Goal: Task Accomplishment & Management: Complete application form

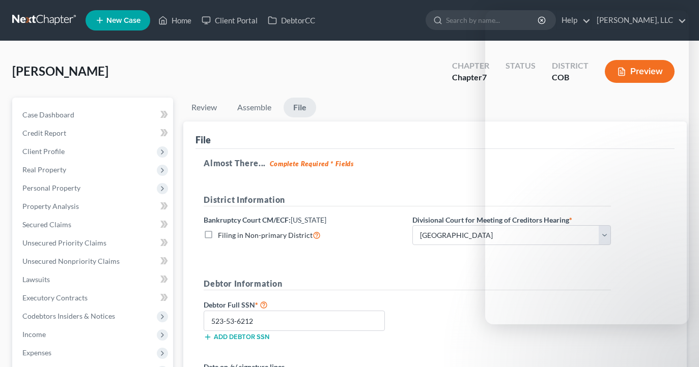
select select "0"
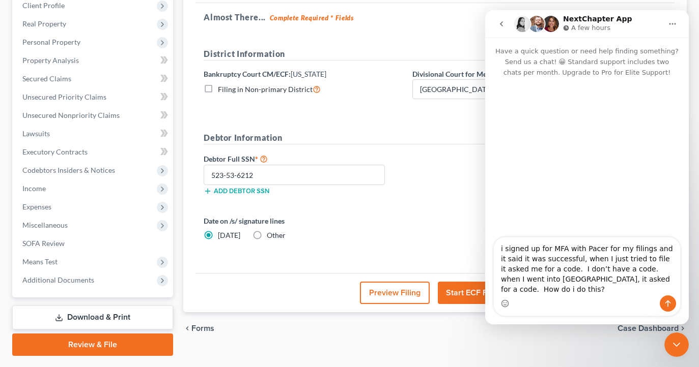
scroll to position [146, 0]
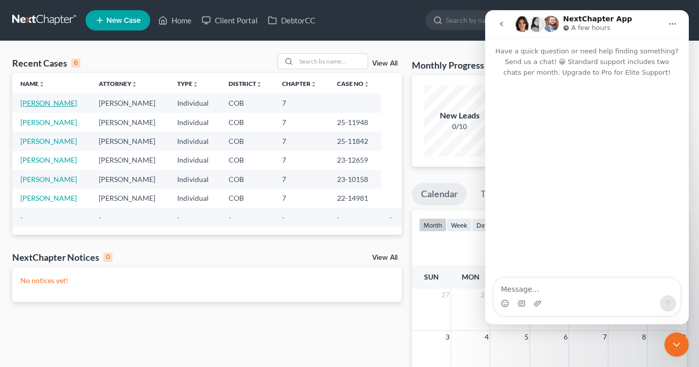
click at [47, 104] on link "[PERSON_NAME]" at bounding box center [48, 103] width 56 height 9
select select "10"
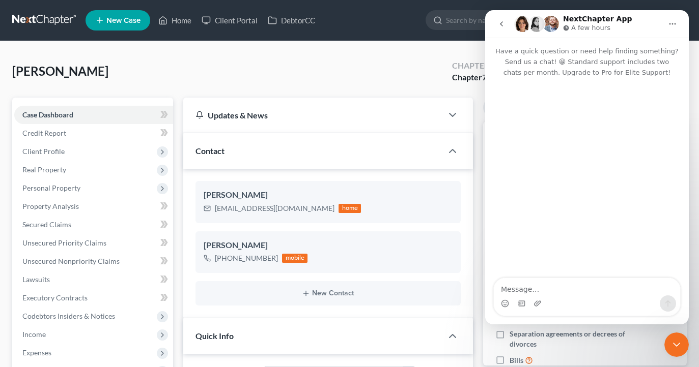
click at [676, 347] on icon "Close Intercom Messenger" at bounding box center [676, 345] width 7 height 4
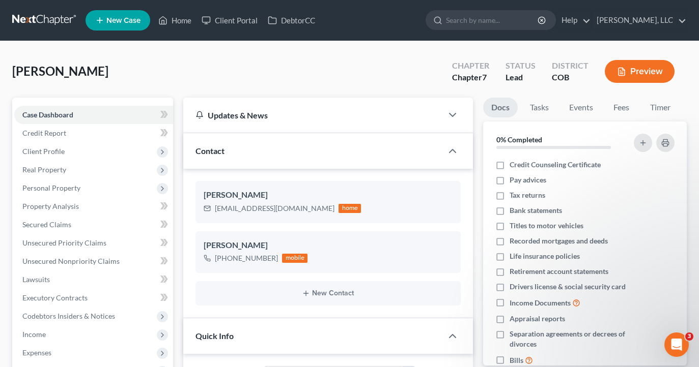
click at [671, 70] on button "Preview" at bounding box center [640, 71] width 70 height 23
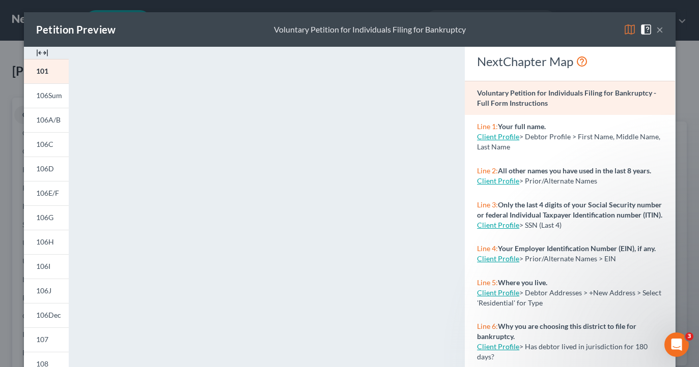
click at [662, 30] on button "×" at bounding box center [659, 29] width 7 height 12
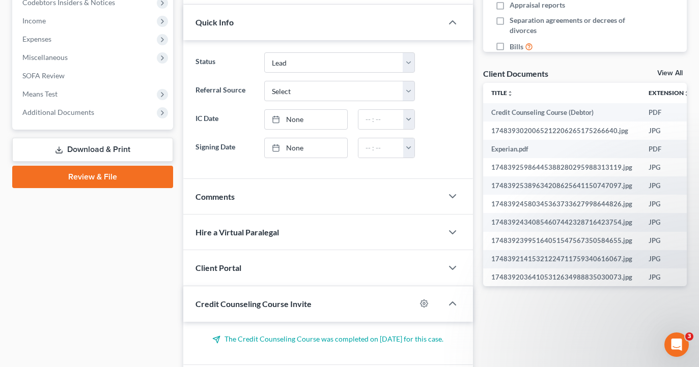
scroll to position [317, 0]
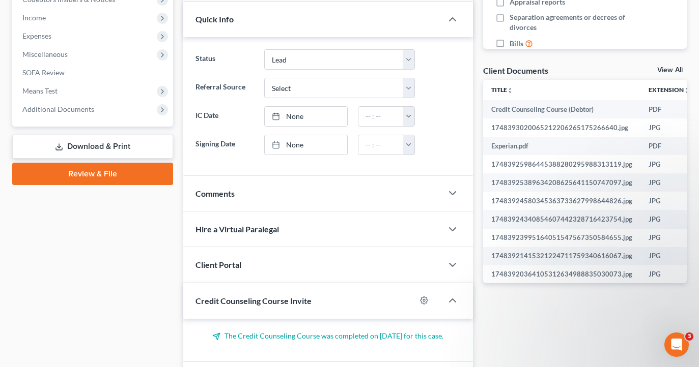
click at [122, 180] on link "Review & File" at bounding box center [92, 174] width 161 height 22
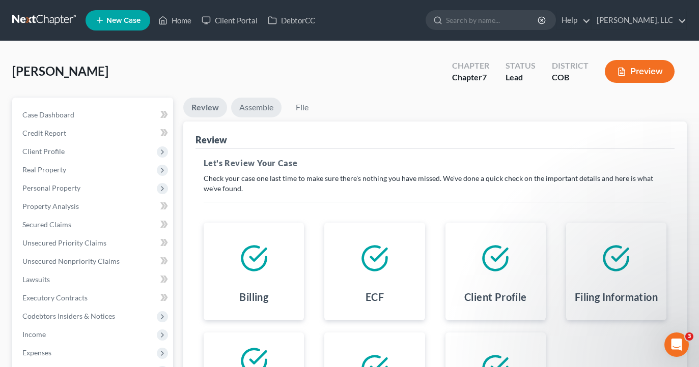
click at [274, 107] on link "Assemble" at bounding box center [256, 108] width 50 height 20
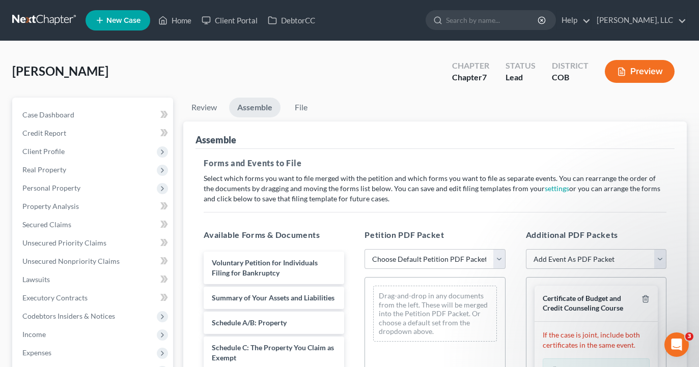
scroll to position [72, 0]
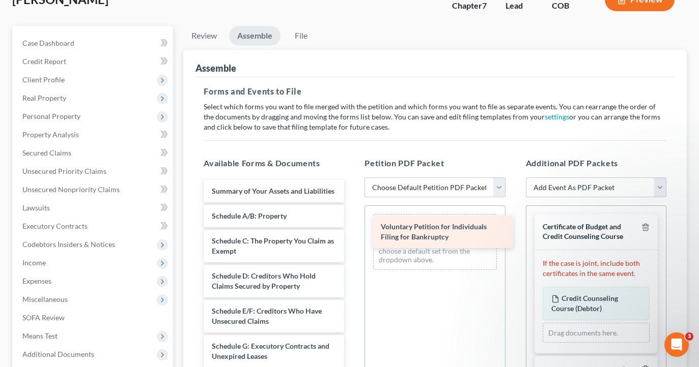
drag, startPoint x: 301, startPoint y: 197, endPoint x: 471, endPoint y: 236, distance: 174.2
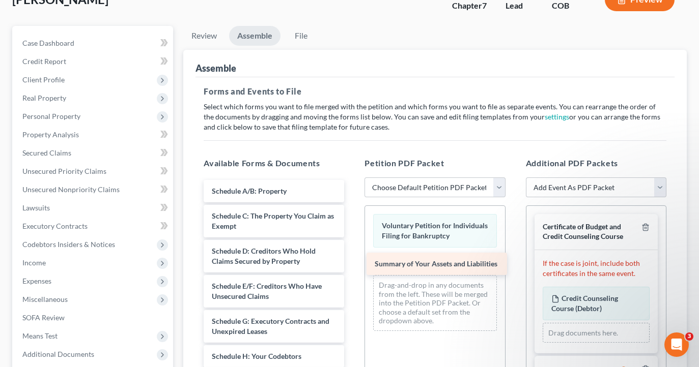
drag, startPoint x: 306, startPoint y: 192, endPoint x: 469, endPoint y: 265, distance: 178.6
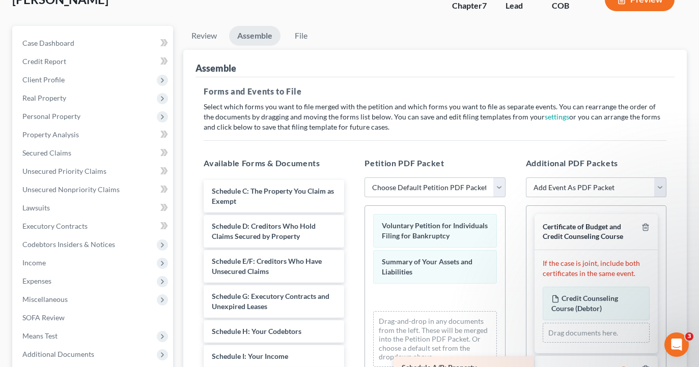
scroll to position [76, 0]
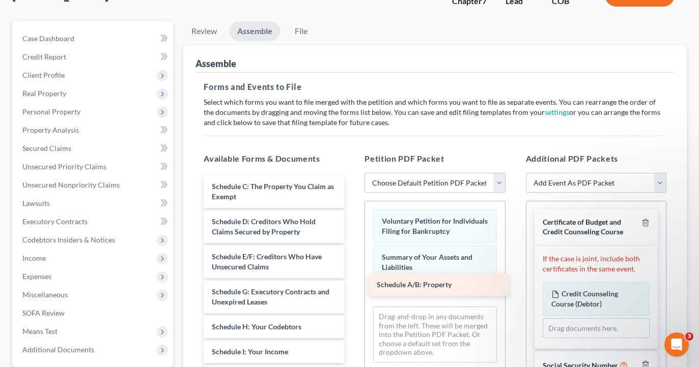
drag, startPoint x: 283, startPoint y: 191, endPoint x: 448, endPoint y: 287, distance: 190.9
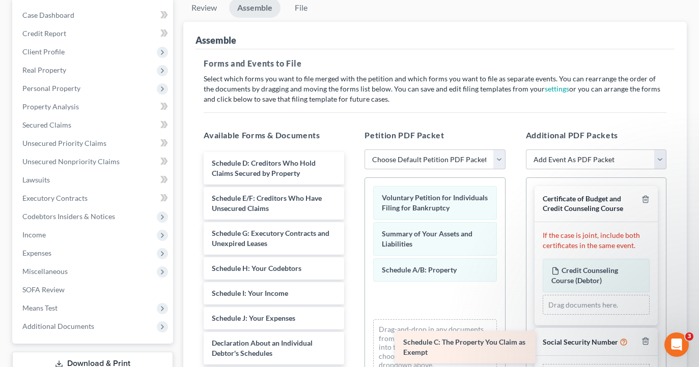
scroll to position [114, 0]
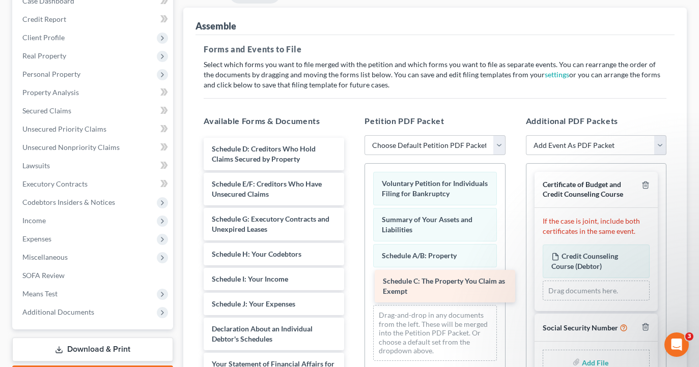
drag, startPoint x: 264, startPoint y: 194, endPoint x: 431, endPoint y: 287, distance: 190.7
click at [352, 287] on div "Schedule C: The Property You Claim as Exempt Schedule C: The Property You Claim…" at bounding box center [273, 369] width 157 height 463
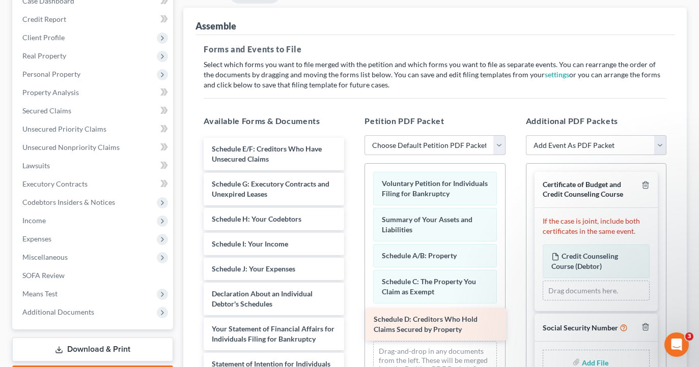
drag, startPoint x: 287, startPoint y: 157, endPoint x: 457, endPoint y: 325, distance: 238.6
click at [352, 325] on div "Schedule D: Creditors Who Hold Claims Secured by Property Schedule D: Creditors…" at bounding box center [273, 352] width 157 height 428
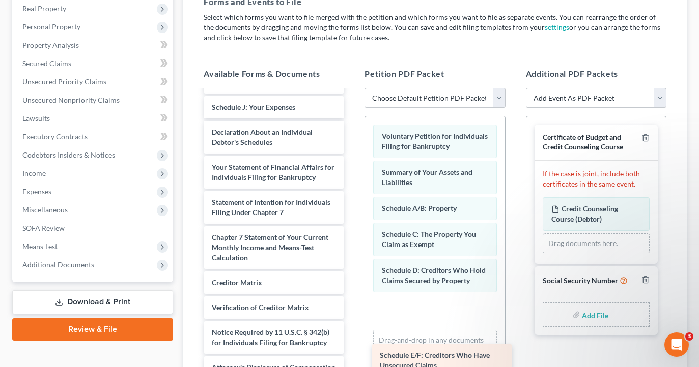
scroll to position [110, 0]
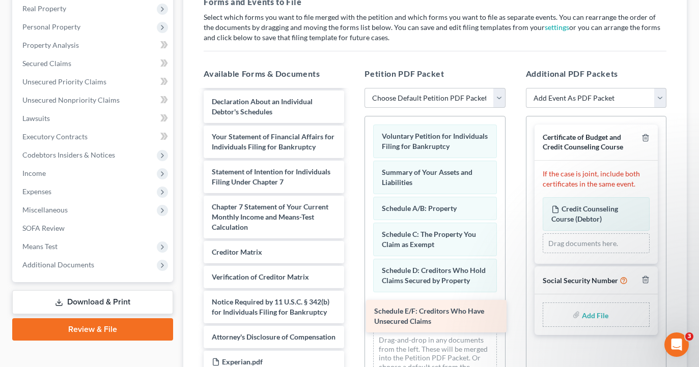
drag, startPoint x: 295, startPoint y: 164, endPoint x: 457, endPoint y: 323, distance: 227.5
click at [352, 323] on div "Schedule E/F: Creditors Who Have Unsecured Claims Schedule E/F: Creditors Who H…" at bounding box center [273, 177] width 157 height 393
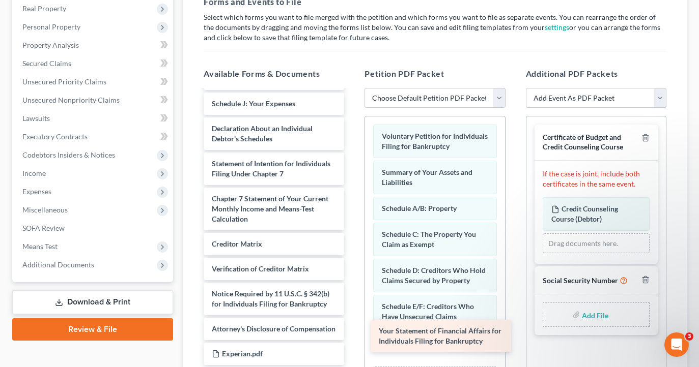
scroll to position [93, 0]
drag, startPoint x: 284, startPoint y: 138, endPoint x: 451, endPoint y: 333, distance: 256.7
click at [352, 333] on div "Your Statement of Financial Affairs for Individuals Filing for Bankruptcy Sched…" at bounding box center [273, 187] width 157 height 358
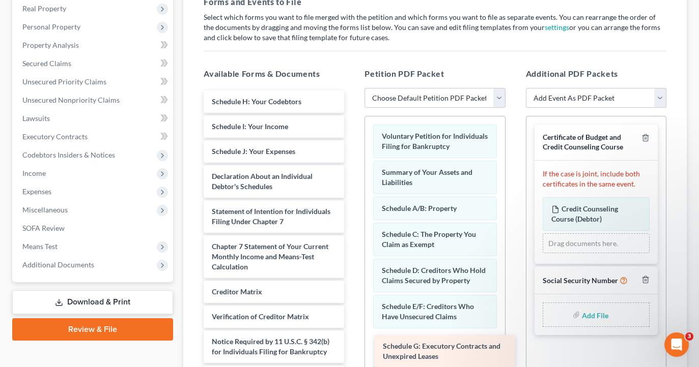
scroll to position [0, 0]
drag, startPoint x: 279, startPoint y: 111, endPoint x: 446, endPoint y: 356, distance: 295.6
click at [352, 356] on div "Schedule G: Executory Contracts and Unexpired Leases Schedule G: Executory Cont…" at bounding box center [273, 252] width 157 height 323
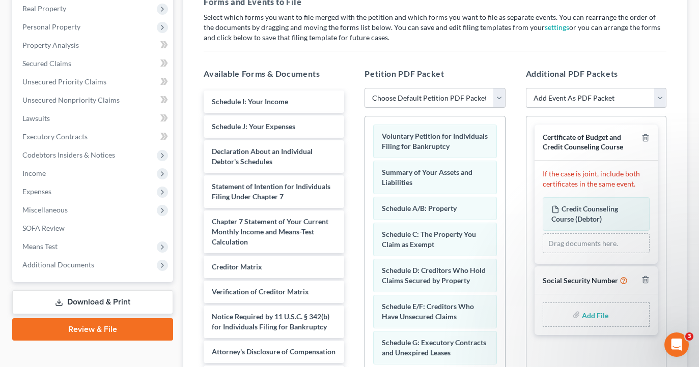
scroll to position [33, 0]
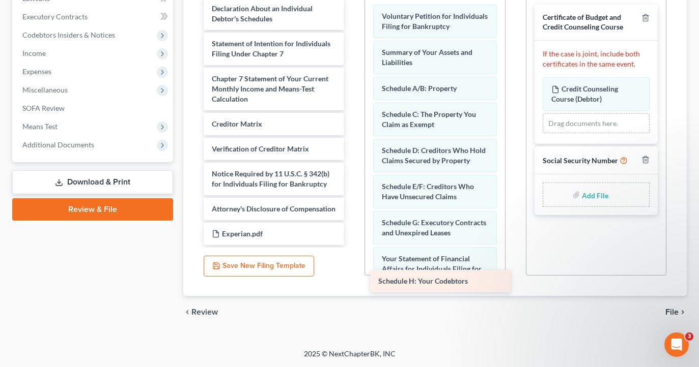
drag, startPoint x: 276, startPoint y: 109, endPoint x: 442, endPoint y: 289, distance: 245.3
click at [352, 245] on div "Schedule H: Your Codebtors Schedule H: Your Codebtors Schedule I: Your Income S…" at bounding box center [273, 97] width 157 height 298
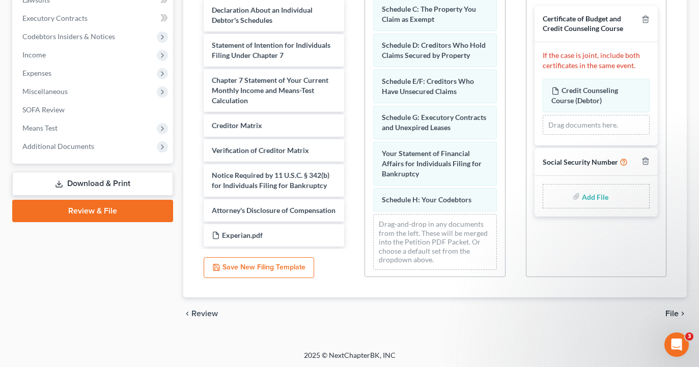
scroll to position [278, 0]
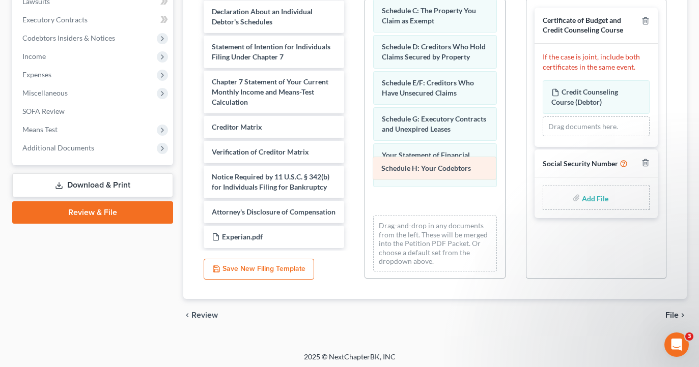
drag, startPoint x: 435, startPoint y: 199, endPoint x: 431, endPoint y: 159, distance: 40.4
click at [431, 159] on div "Schedule H: Your Codebtors Voluntary Petition for Individuals Filing for Bankru…" at bounding box center [434, 86] width 139 height 387
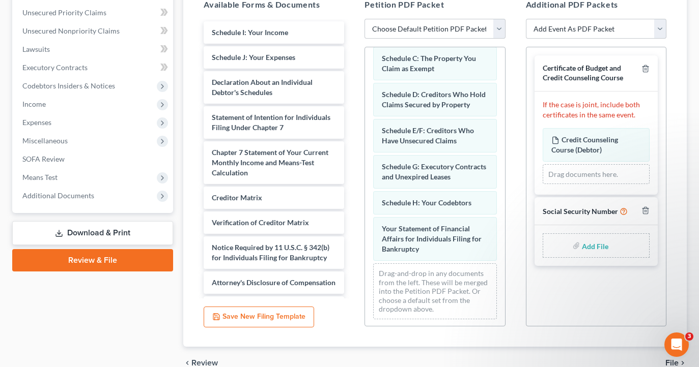
scroll to position [205, 0]
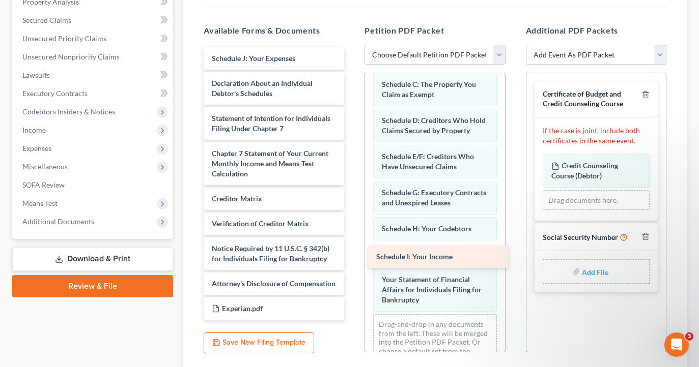
drag, startPoint x: 275, startPoint y: 52, endPoint x: 440, endPoint y: 251, distance: 258.1
click at [352, 251] on div "Schedule I: Your Income Schedule I: Your Income Schedule J: Your Expenses Decla…" at bounding box center [273, 183] width 157 height 273
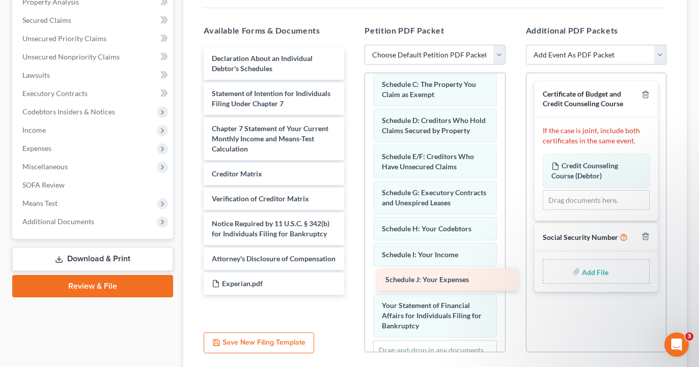
drag, startPoint x: 284, startPoint y: 59, endPoint x: 458, endPoint y: 281, distance: 281.7
click at [352, 281] on div "Schedule J: Your Expenses Schedule J: Your Expenses Declaration About an Indivi…" at bounding box center [273, 171] width 157 height 248
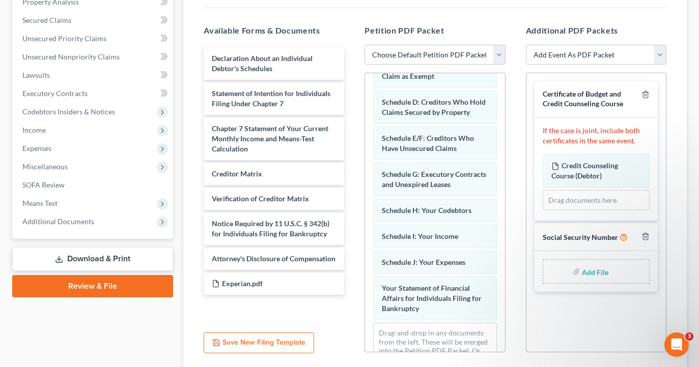
scroll to position [159, 0]
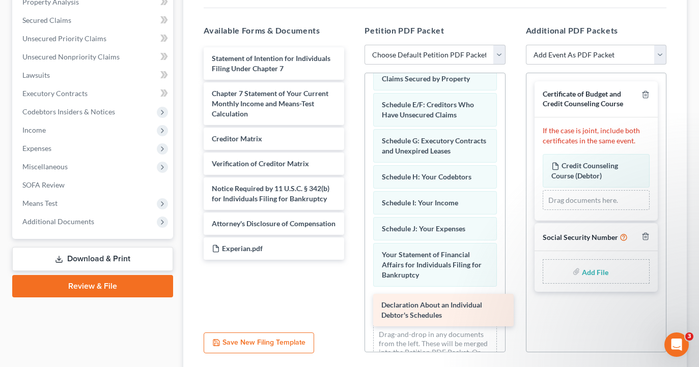
drag, startPoint x: 264, startPoint y: 72, endPoint x: 433, endPoint y: 318, distance: 298.3
click at [352, 260] on div "Declaration About an Individual Debtor's Schedules Declaration About an Individ…" at bounding box center [273, 153] width 157 height 213
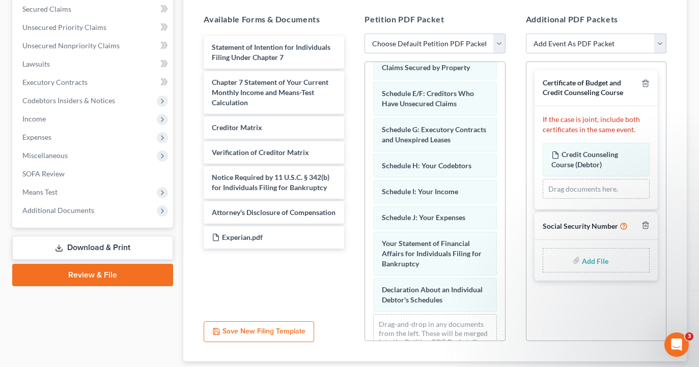
scroll to position [216, 0]
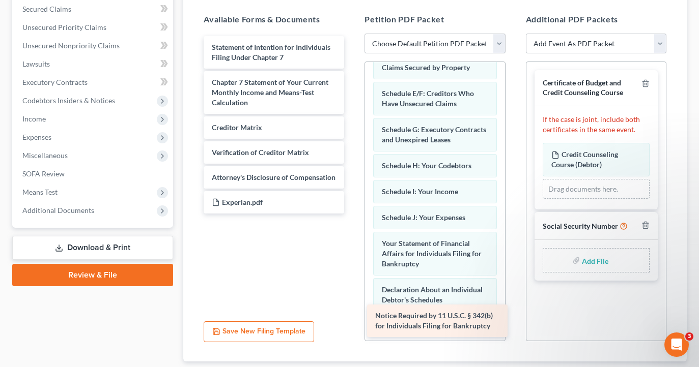
drag, startPoint x: 284, startPoint y: 184, endPoint x: 447, endPoint y: 323, distance: 214.5
click at [352, 214] on div "Notice Required by 11 U.S.C. § 342(b) for Individuals Filing for Bankruptcy Sta…" at bounding box center [273, 125] width 157 height 178
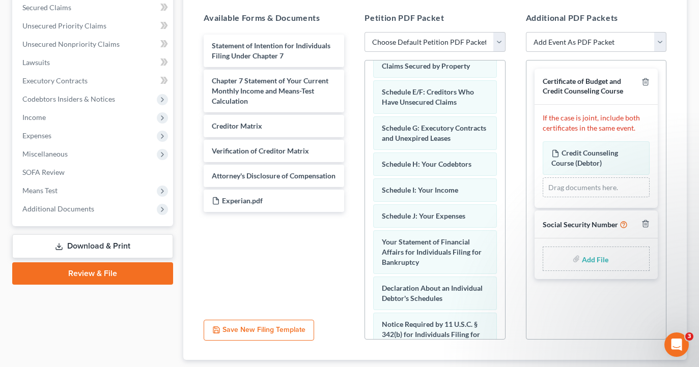
scroll to position [217, 0]
click at [584, 261] on input "file" at bounding box center [594, 259] width 24 height 18
click at [596, 257] on input "file" at bounding box center [594, 259] width 24 height 18
type input "C:\fakepath\[PERSON_NAME] form_b121.pdf"
select select "11"
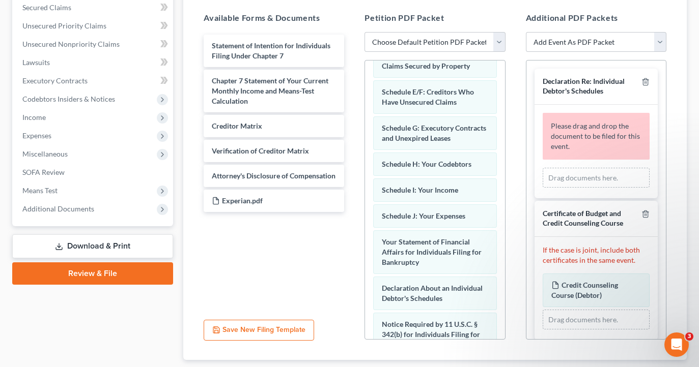
click at [638, 80] on div at bounding box center [643, 86] width 12 height 19
click at [645, 83] on line "button" at bounding box center [645, 83] width 0 height 2
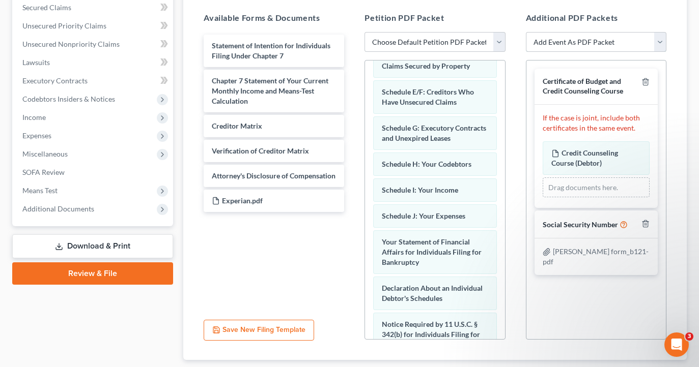
select select "35"
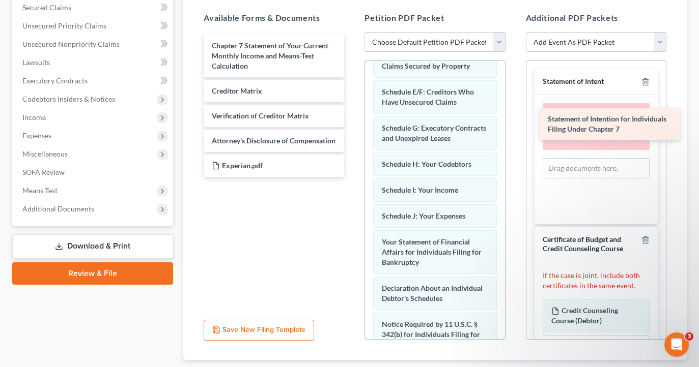
drag, startPoint x: 304, startPoint y: 50, endPoint x: 640, endPoint y: 124, distance: 343.9
click at [352, 124] on div "Statement of Intention for Individuals Filing Under Chapter 7 Statement of Inte…" at bounding box center [273, 106] width 157 height 143
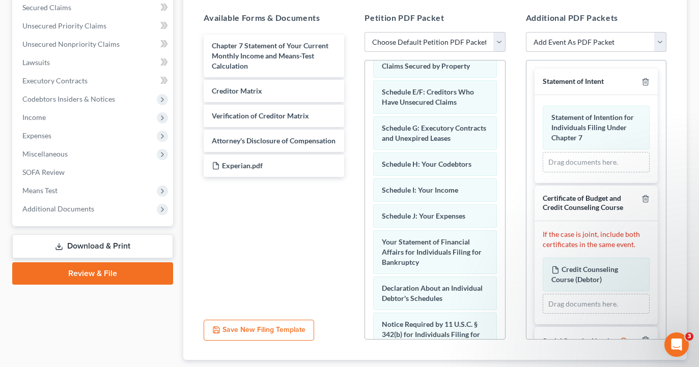
select select "4"
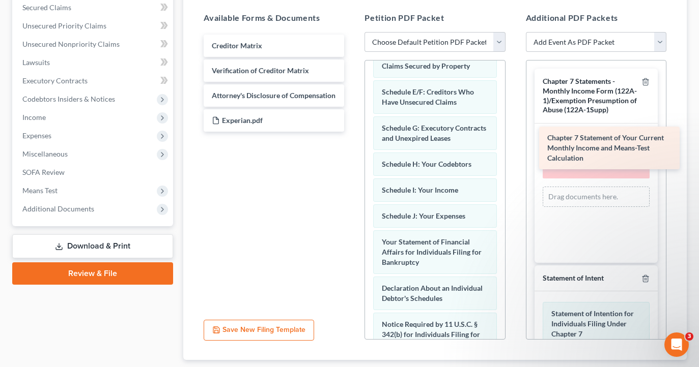
drag, startPoint x: 280, startPoint y: 58, endPoint x: 614, endPoint y: 151, distance: 347.1
click at [352, 132] on div "Chapter 7 Statement of Your Current Monthly Income and Means-Test Calculation C…" at bounding box center [273, 83] width 157 height 97
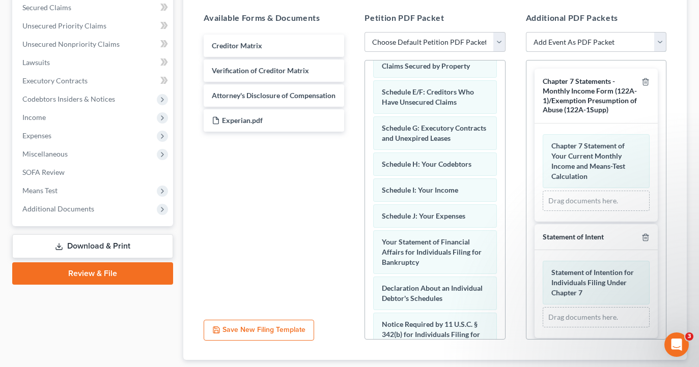
select select "38"
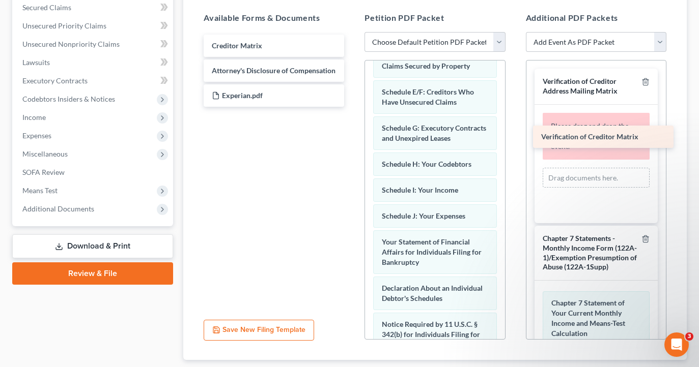
drag, startPoint x: 286, startPoint y: 66, endPoint x: 615, endPoint y: 129, distance: 335.2
click at [352, 107] on div "Verification of Creditor Matrix Creditor Matrix Verification of Creditor Matrix…" at bounding box center [273, 71] width 157 height 72
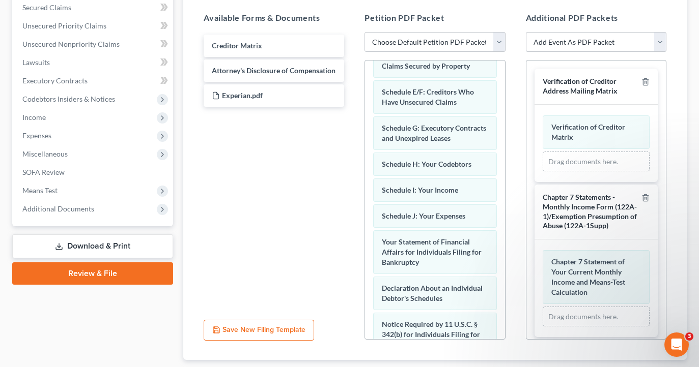
select select "19"
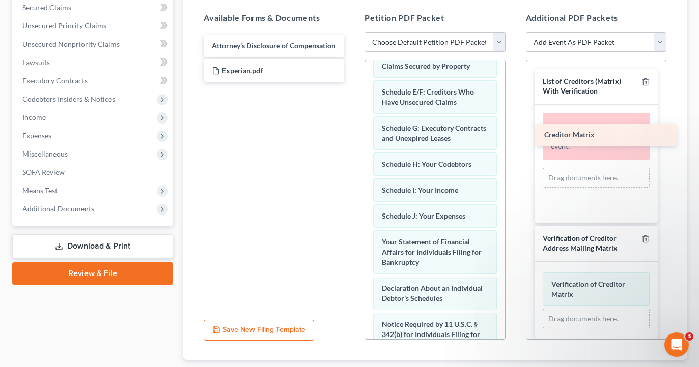
drag, startPoint x: 271, startPoint y: 37, endPoint x: 603, endPoint y: 127, distance: 344.2
click at [352, 82] on div "Creditor Matrix Creditor Matrix Attorney's Disclosure of Compensation Experian.…" at bounding box center [273, 58] width 157 height 47
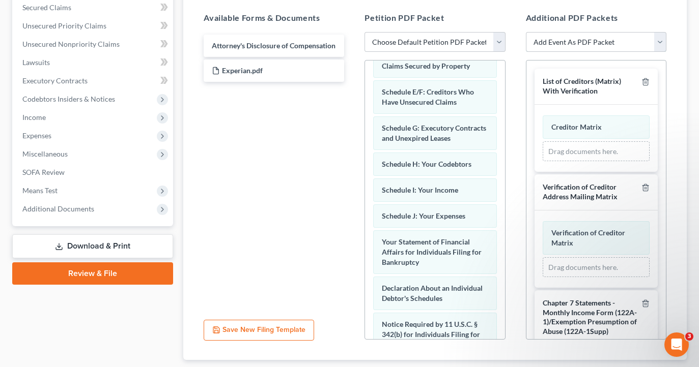
select select "13"
select select
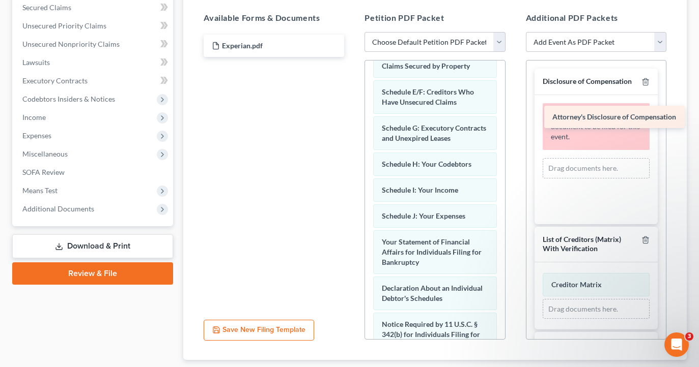
drag, startPoint x: 285, startPoint y: 44, endPoint x: 626, endPoint y: 116, distance: 348.0
click at [352, 57] on div "Attorney's Disclosure of Compensation Attorney's Disclosure of Compensation Exp…" at bounding box center [273, 46] width 157 height 22
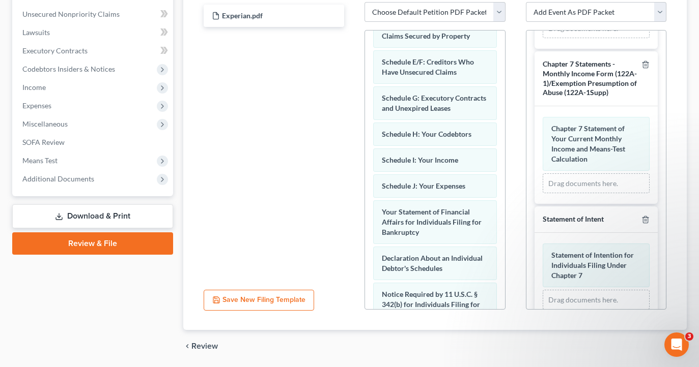
scroll to position [250, 0]
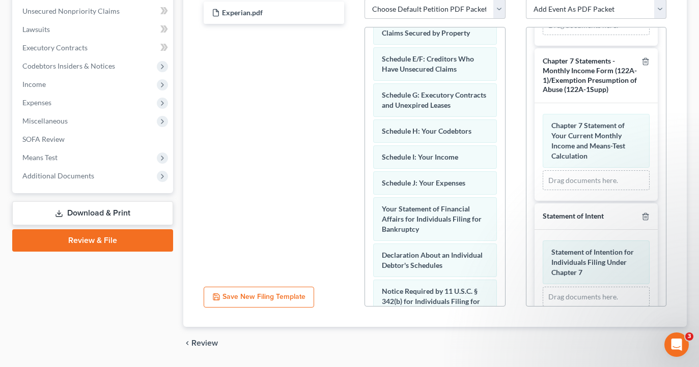
click at [281, 300] on button "Save New Filing Template" at bounding box center [259, 297] width 110 height 21
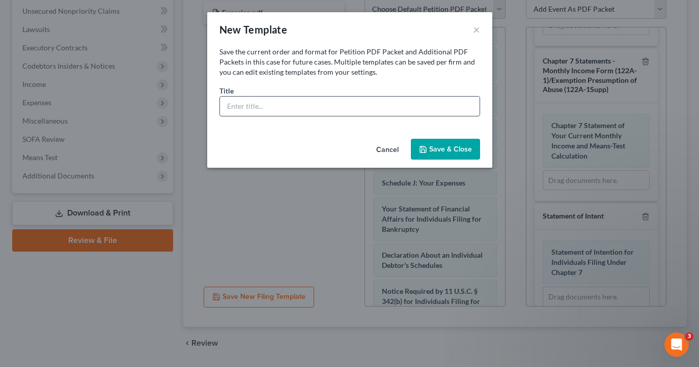
click at [279, 110] on input "text" at bounding box center [350, 106] width 260 height 19
type input "denver filing"
click at [458, 150] on button "Save & Close" at bounding box center [445, 149] width 69 height 21
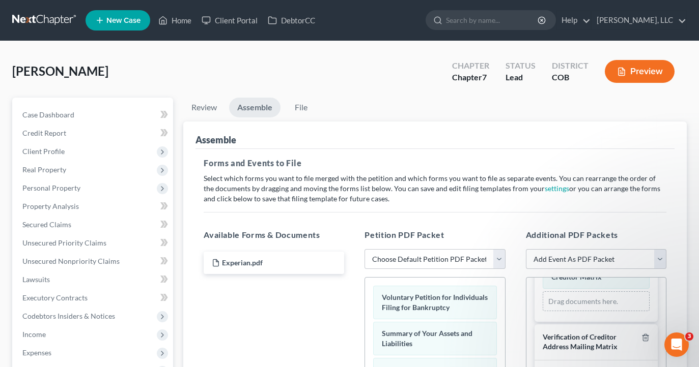
scroll to position [14, 0]
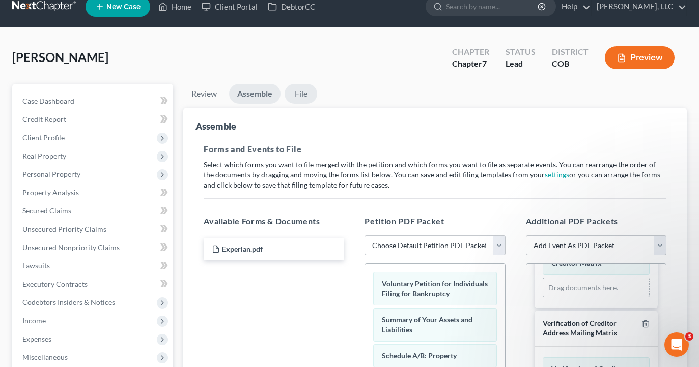
click at [305, 95] on link "File" at bounding box center [301, 94] width 33 height 20
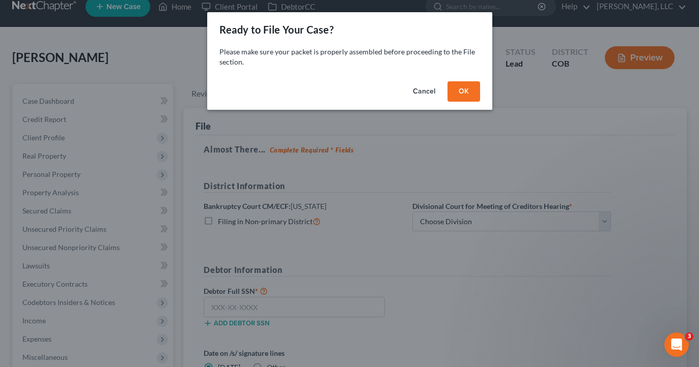
click at [442, 84] on button "Cancel" at bounding box center [424, 91] width 39 height 20
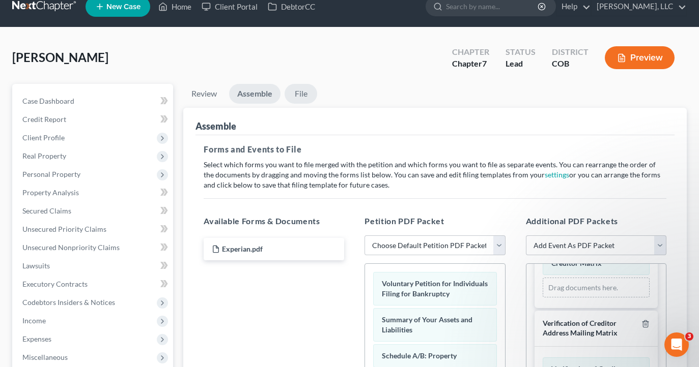
click at [302, 97] on link "File" at bounding box center [301, 94] width 33 height 20
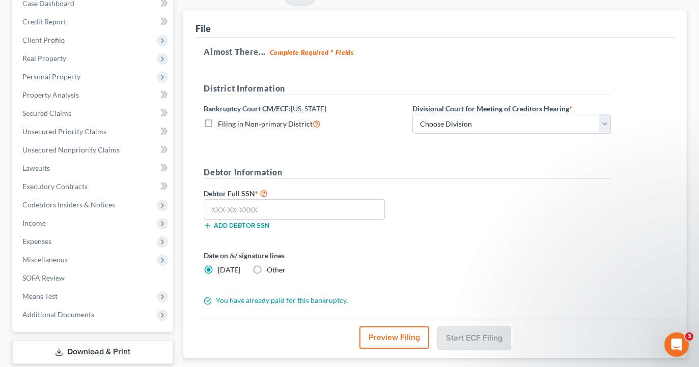
scroll to position [116, 0]
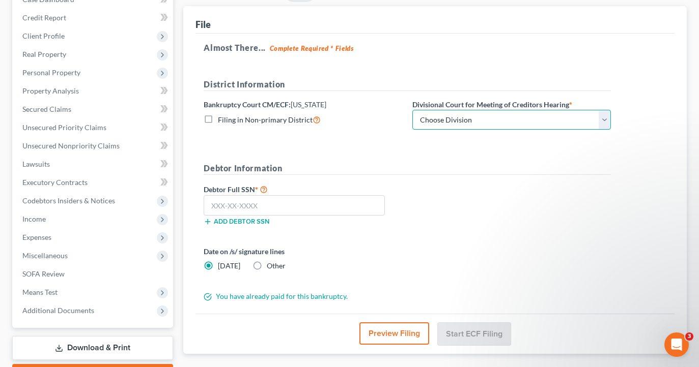
select select "0"
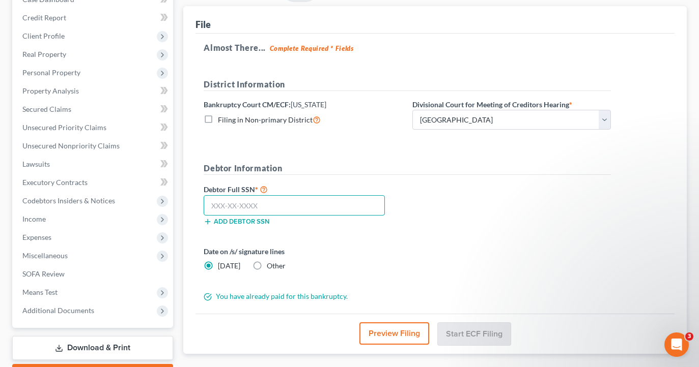
click at [339, 205] on input "text" at bounding box center [294, 205] width 181 height 20
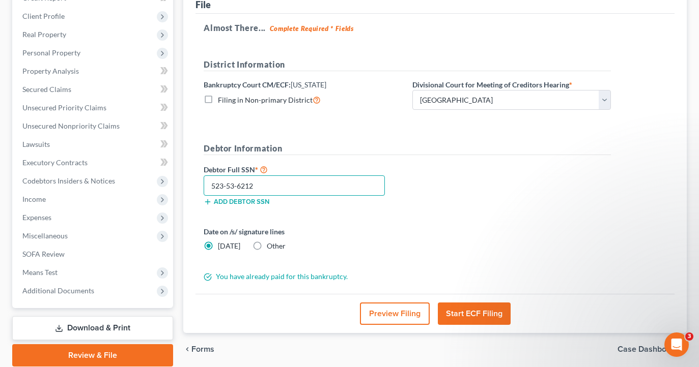
type input "523-53-6212"
click at [480, 313] on button "Start ECF Filing" at bounding box center [474, 314] width 73 height 22
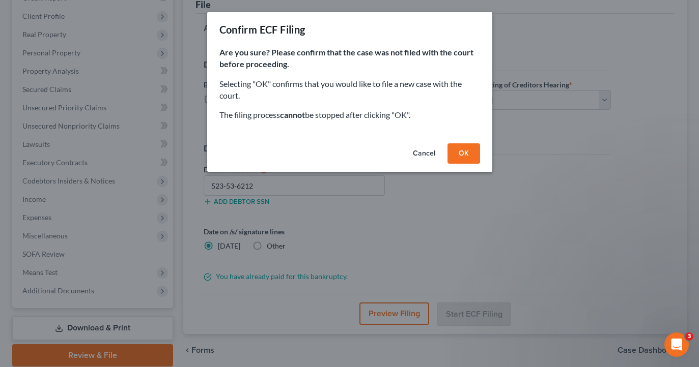
click at [466, 154] on button "OK" at bounding box center [463, 154] width 33 height 20
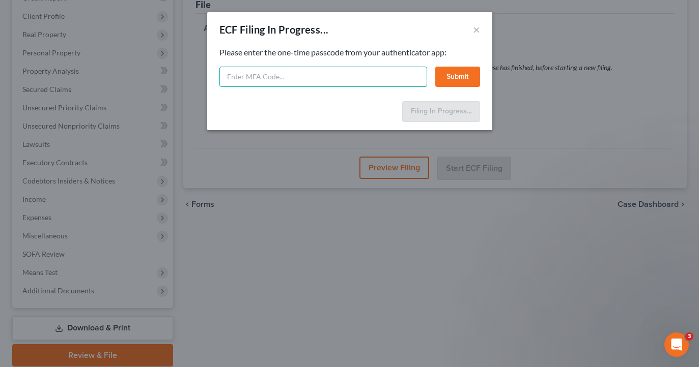
click at [363, 76] on input "text" at bounding box center [323, 77] width 208 height 20
paste input "[PERSON_NAME] signed B21gmail_images20250811_130828.png.pdf"
type input "G"
paste input "1c5h-bzb4-oj8v-j7bl"
type input "1c5h-bzb4-oj8v-j7bl"
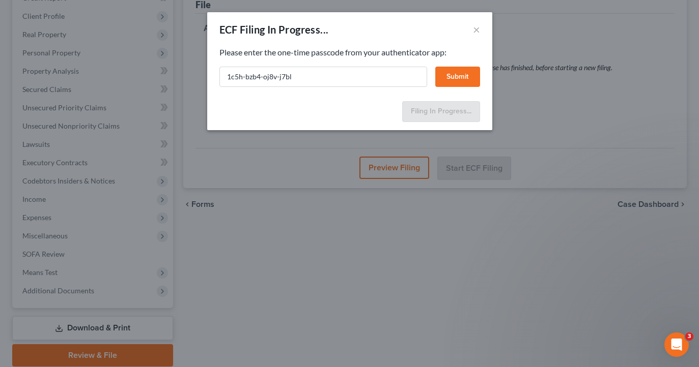
click at [471, 69] on button "Submit" at bounding box center [457, 77] width 45 height 20
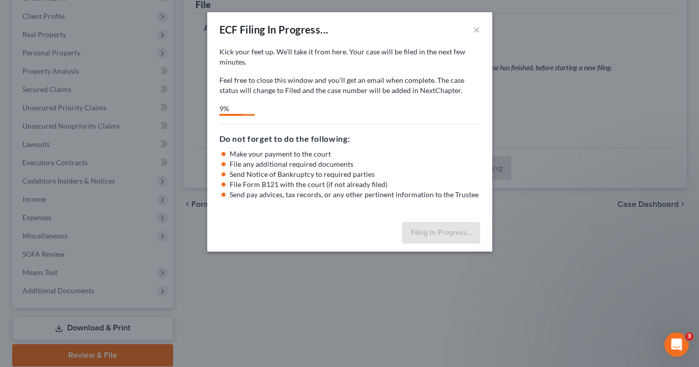
select select "0"
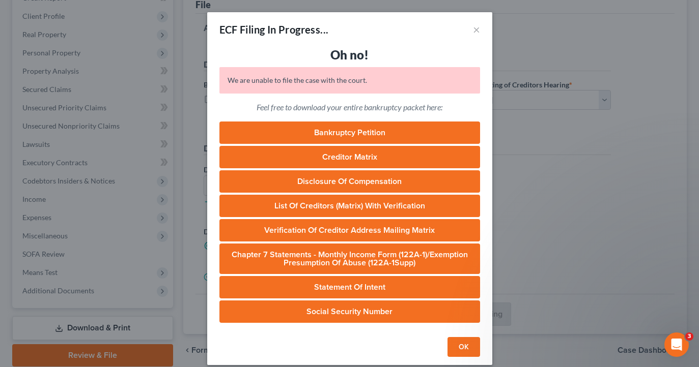
click at [459, 345] on button "OK" at bounding box center [463, 347] width 33 height 20
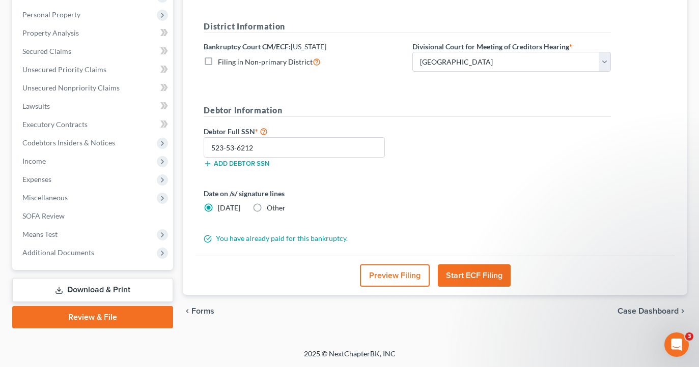
scroll to position [174, 0]
click at [493, 275] on button "Start ECF Filing" at bounding box center [474, 276] width 73 height 22
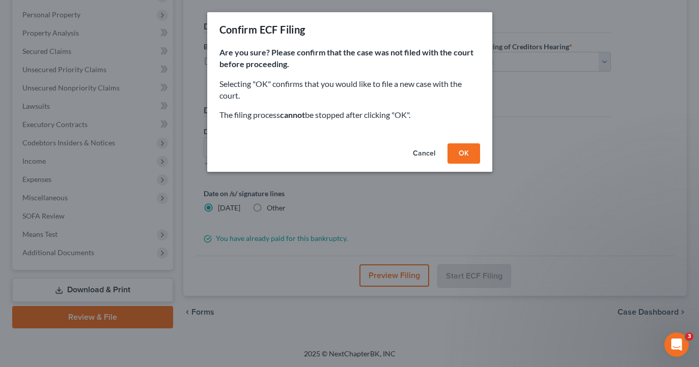
click at [468, 153] on button "OK" at bounding box center [463, 154] width 33 height 20
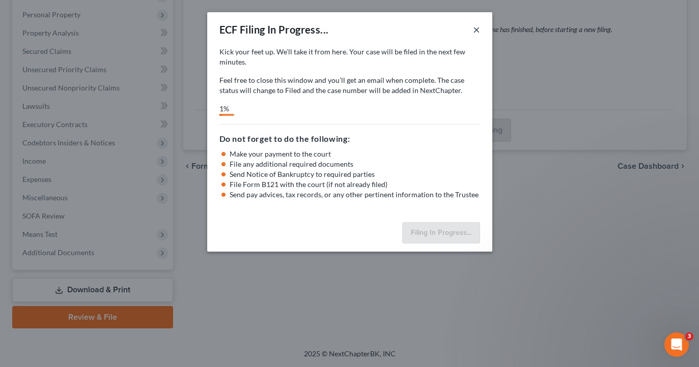
click at [475, 29] on button "×" at bounding box center [476, 29] width 7 height 12
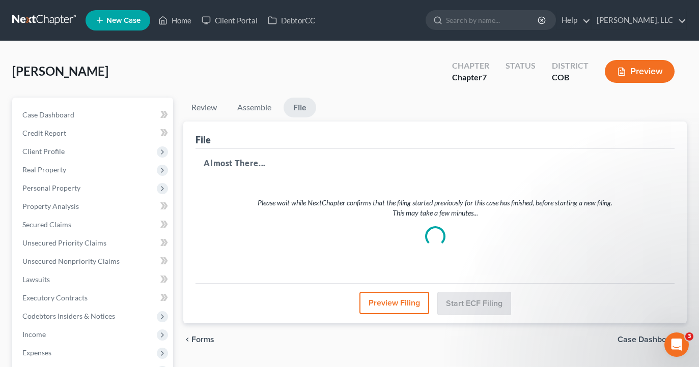
scroll to position [1, 0]
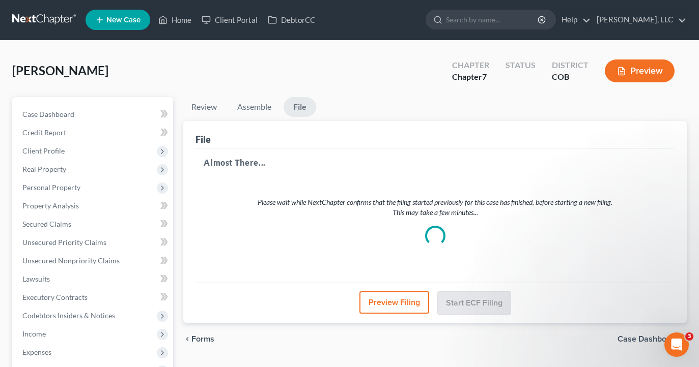
click at [678, 341] on icon "Open Intercom Messenger" at bounding box center [676, 345] width 17 height 17
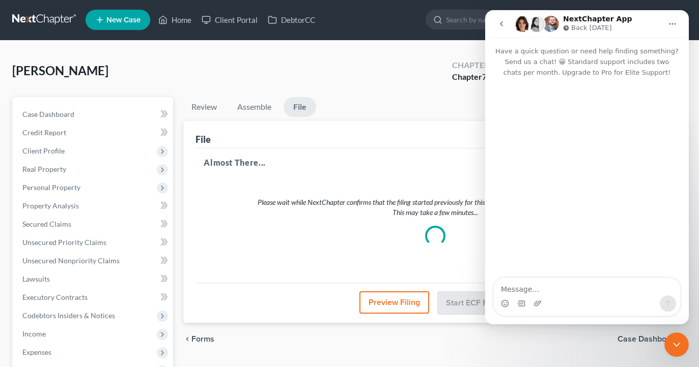
click at [533, 291] on textarea "Message…" at bounding box center [587, 286] width 186 height 17
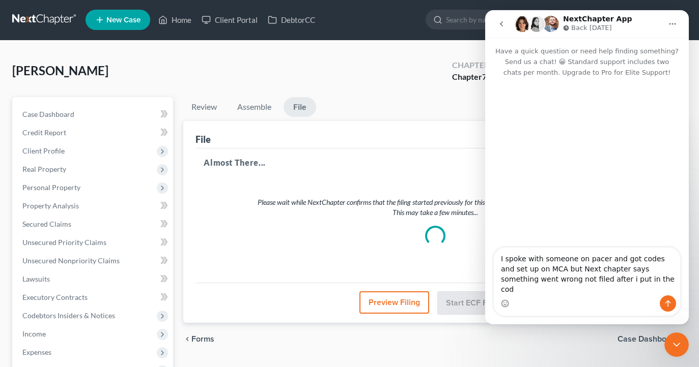
type textarea "I spoke with someone on pacer and got codes and set up on MCA but Next chapter …"
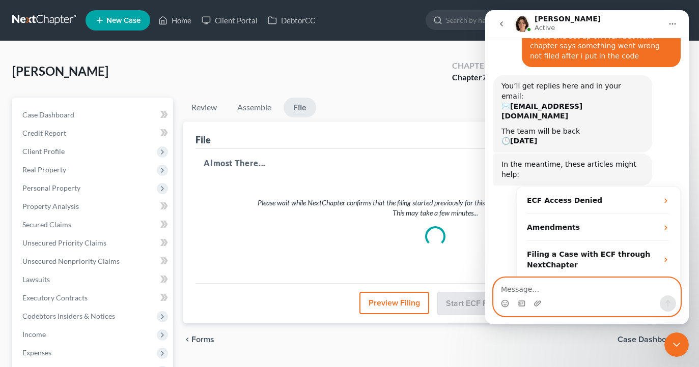
scroll to position [119, 0]
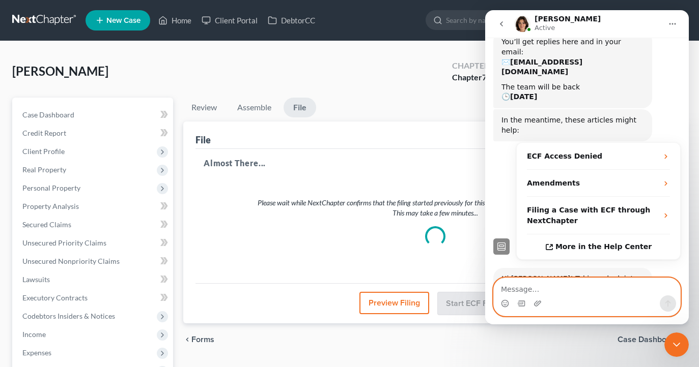
select select "0"
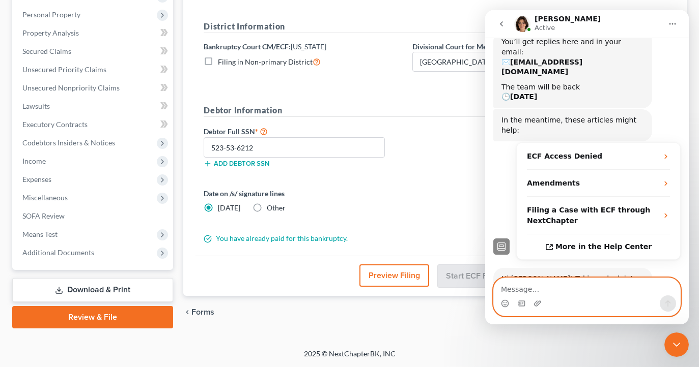
scroll to position [174, 0]
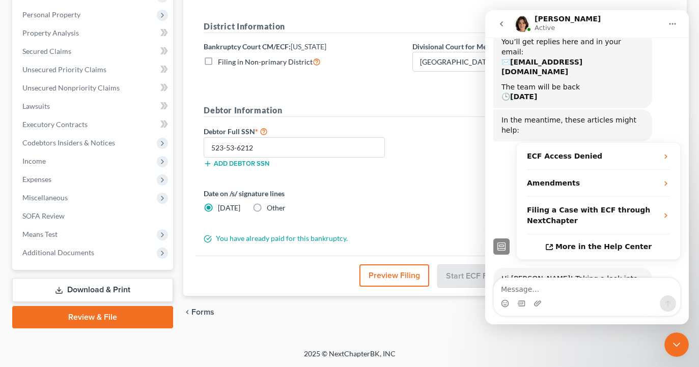
click at [677, 338] on div "Close Intercom Messenger" at bounding box center [676, 345] width 24 height 24
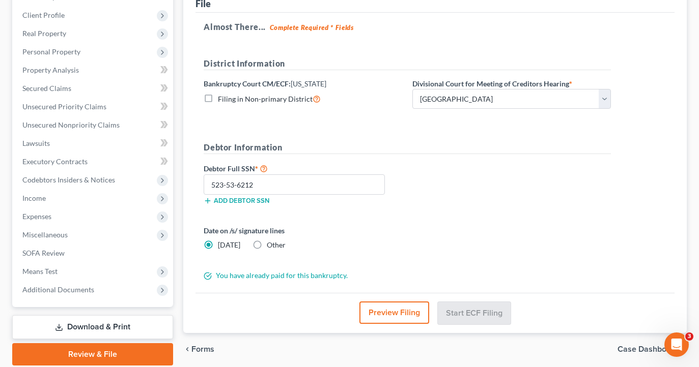
scroll to position [141, 0]
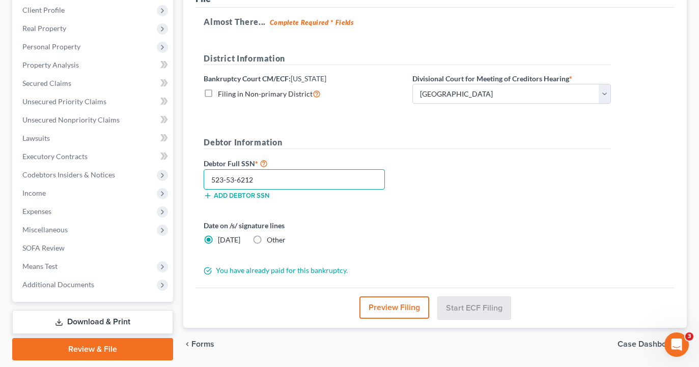
click at [265, 178] on input "523-53-6212" at bounding box center [294, 179] width 181 height 20
type input "523-53-6212"
click at [402, 233] on div "Date on /s/ signature lines [DATE] Other" at bounding box center [303, 232] width 209 height 25
click at [677, 338] on div "Open Intercom Messenger" at bounding box center [677, 345] width 34 height 34
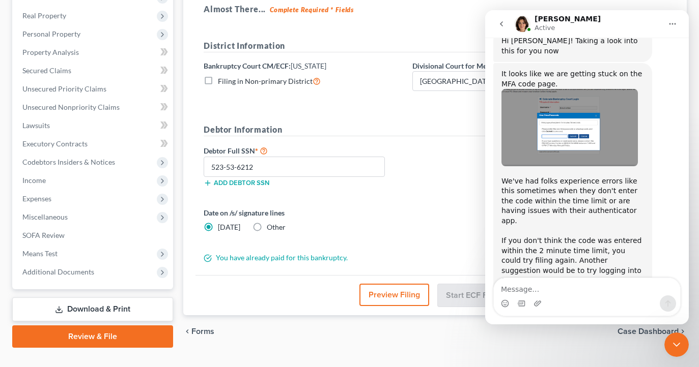
scroll to position [364, 0]
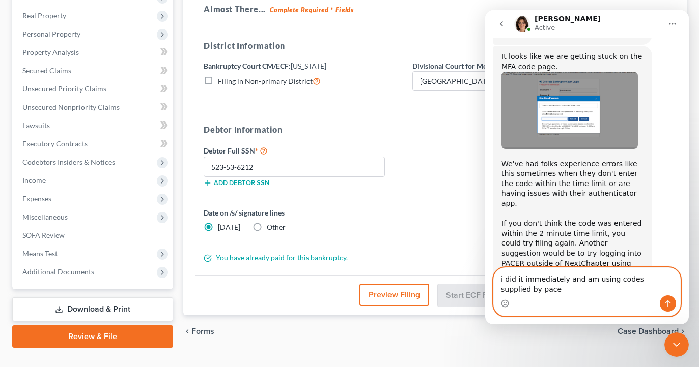
type textarea "i did it immediately and am using codes supplied by pacer"
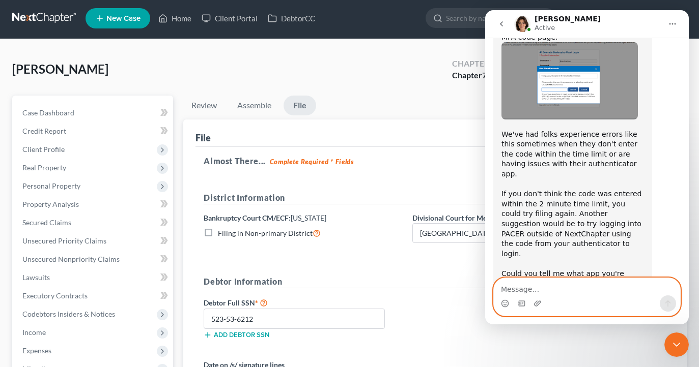
scroll to position [0, 0]
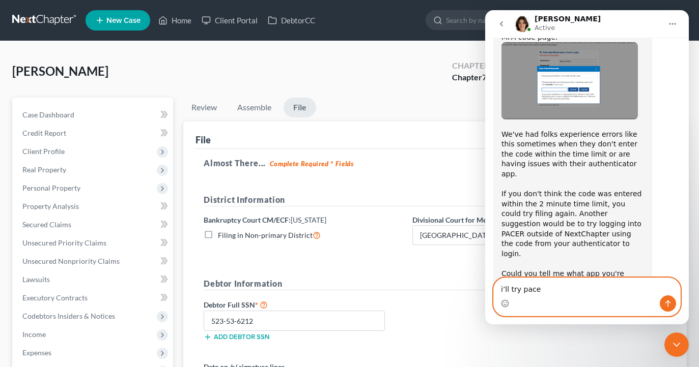
type textarea "i’ll try pacer"
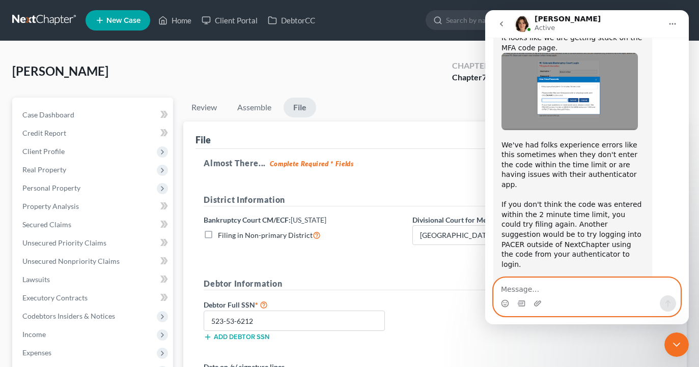
scroll to position [427, 0]
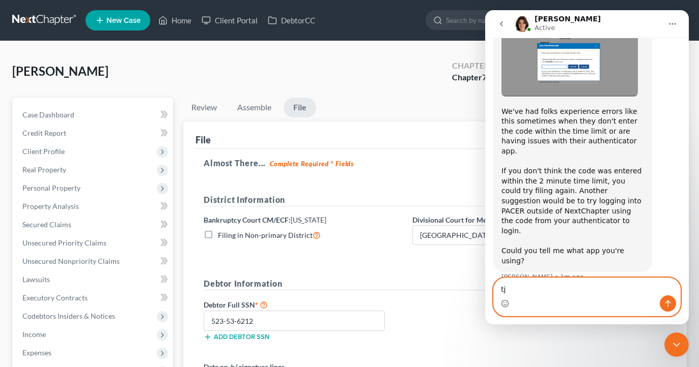
type textarea "tjx"
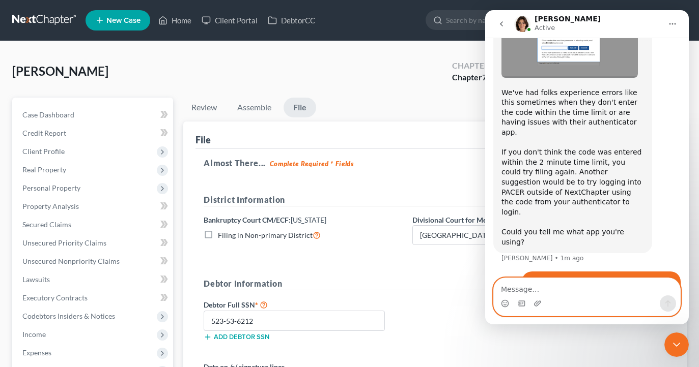
scroll to position [450, 0]
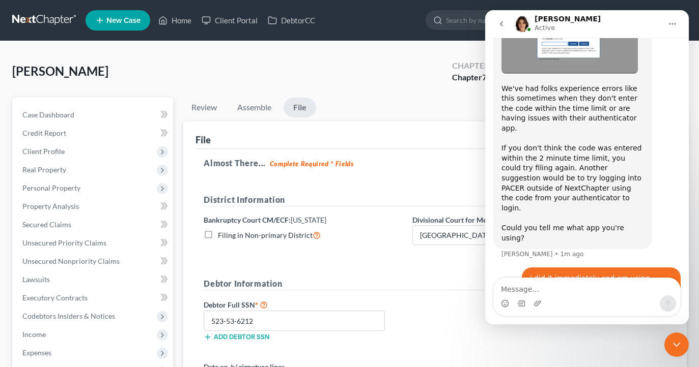
click at [676, 342] on icon "Close Intercom Messenger" at bounding box center [676, 345] width 12 height 12
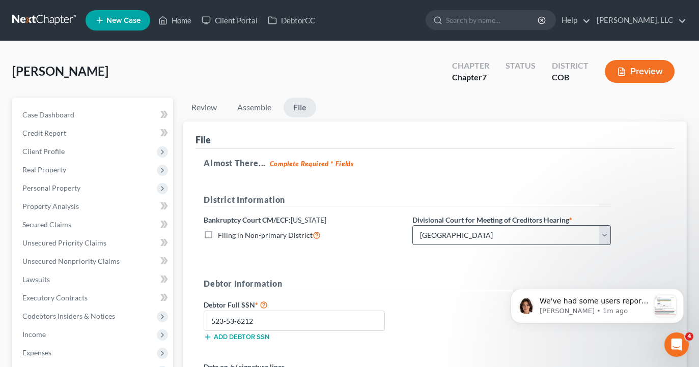
scroll to position [60, 0]
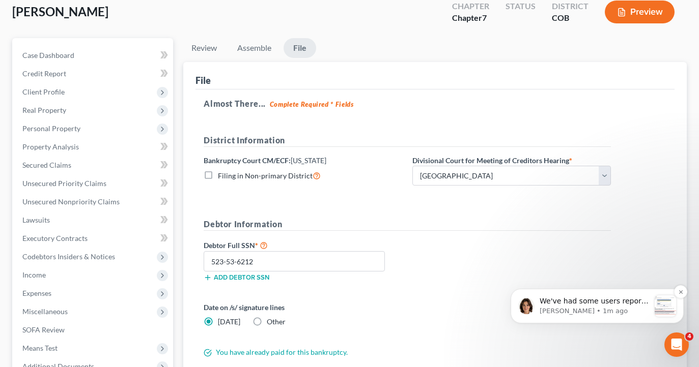
click at [573, 315] on p "[PERSON_NAME] • 1m ago" at bounding box center [595, 311] width 110 height 9
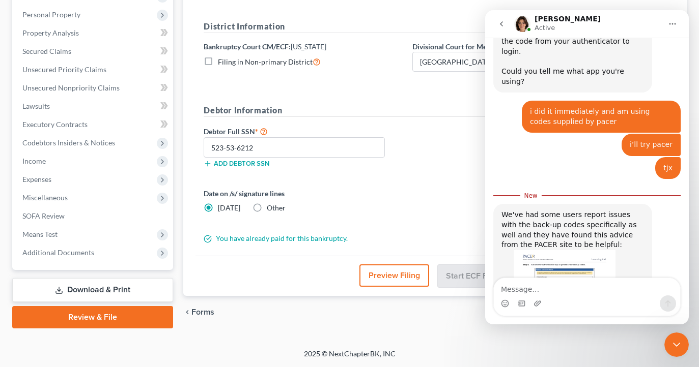
scroll to position [615, 0]
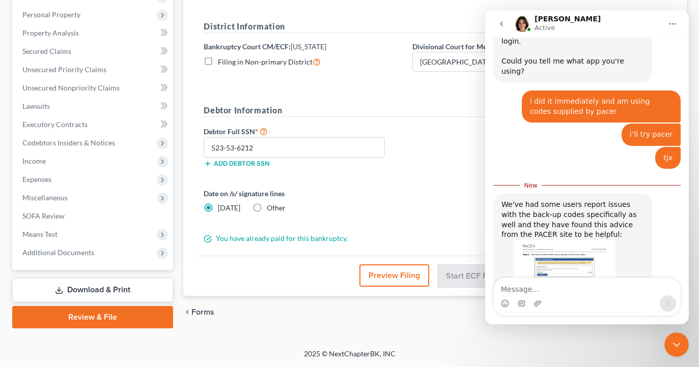
click at [571, 302] on div "Intercom messenger" at bounding box center [587, 304] width 186 height 16
click at [595, 240] on img "Emma says…" at bounding box center [569, 284] width 136 height 89
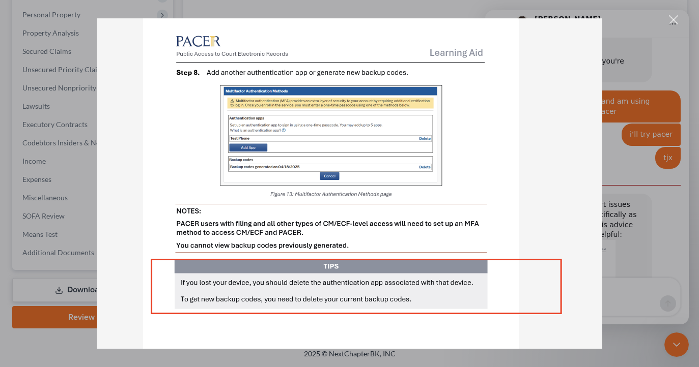
scroll to position [174, 0]
click at [636, 285] on div "Intercom messenger" at bounding box center [349, 183] width 699 height 367
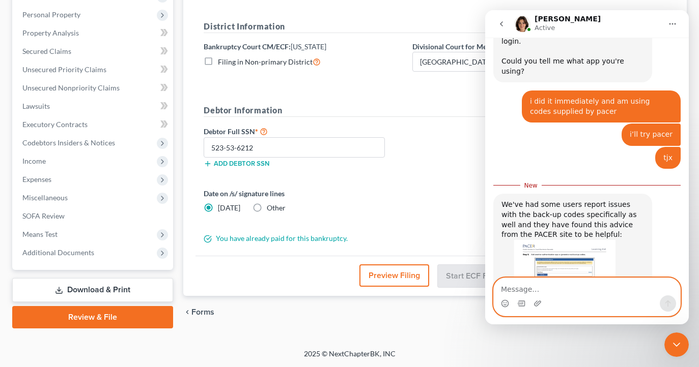
click at [598, 293] on textarea "Message…" at bounding box center [587, 286] width 186 height 17
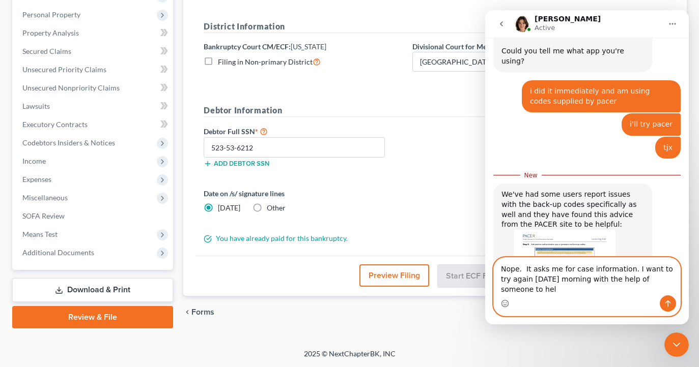
scroll to position [636, 0]
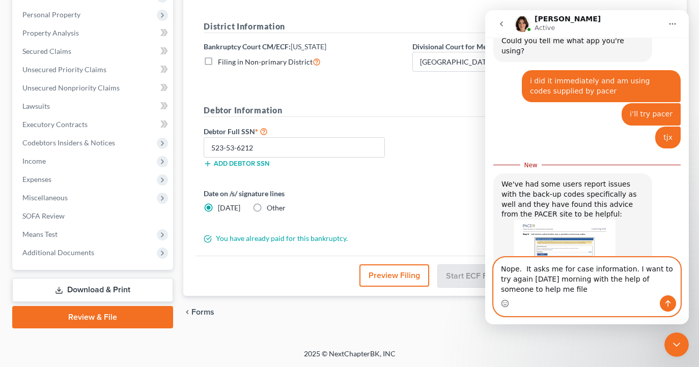
type textarea "Nope. It asks me for case information. I want to try again [DATE] morning with …"
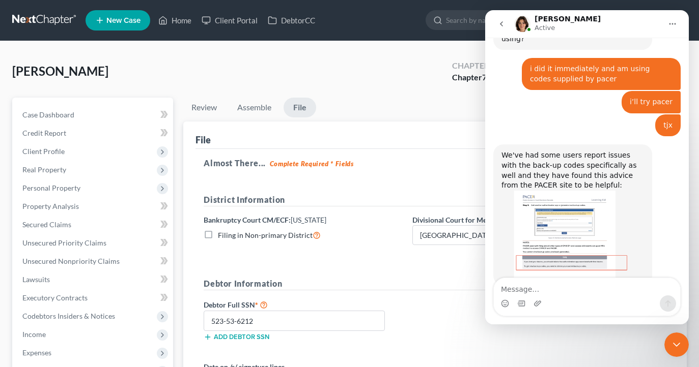
scroll to position [687, 0]
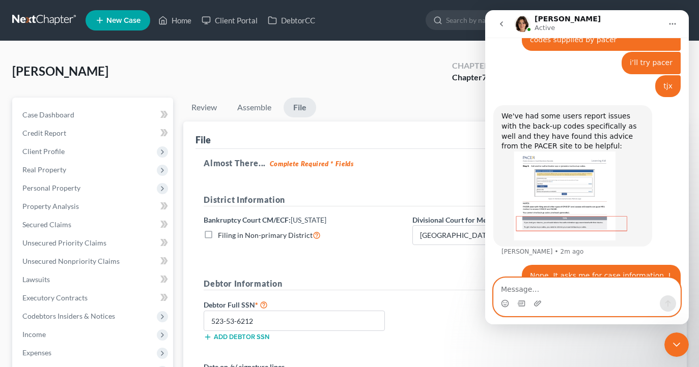
click at [567, 288] on textarea "Message…" at bounding box center [587, 286] width 186 height 17
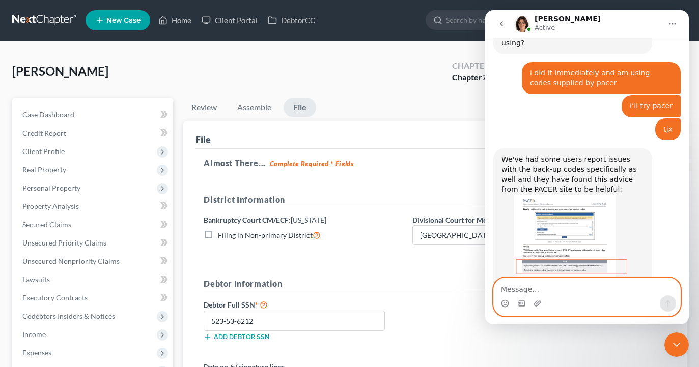
scroll to position [688, 0]
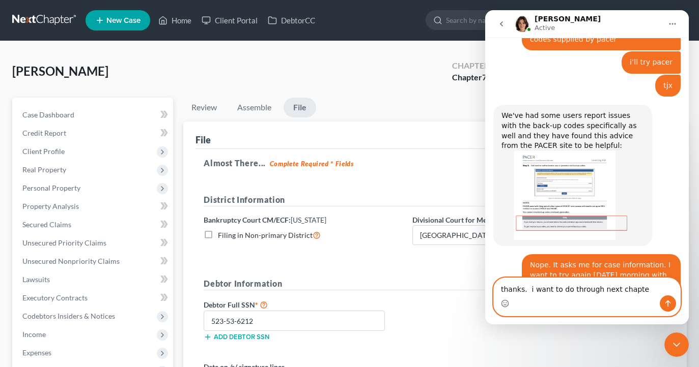
type textarea "thanks. i want to do through next chapter"
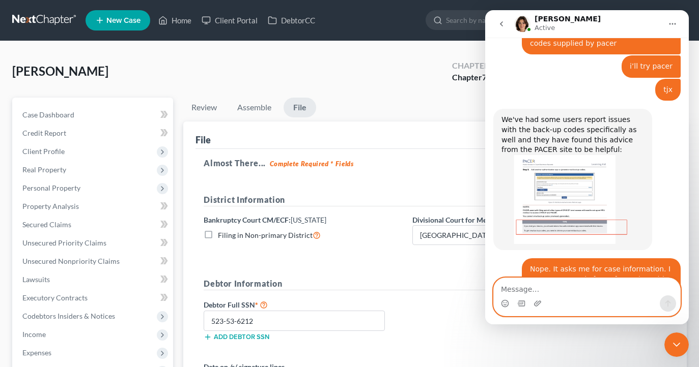
scroll to position [718, 0]
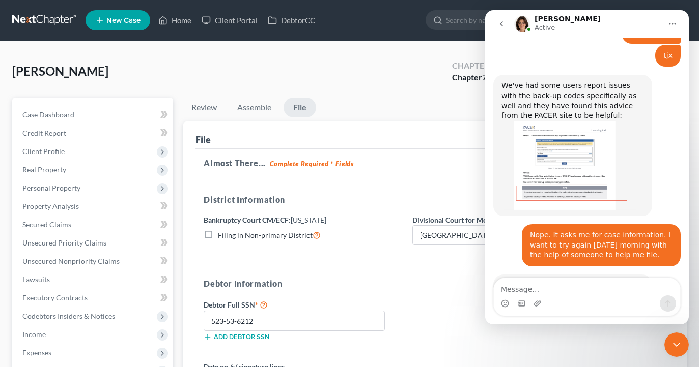
click at [680, 346] on icon "Close Intercom Messenger" at bounding box center [676, 345] width 12 height 12
